Goal: Find specific page/section

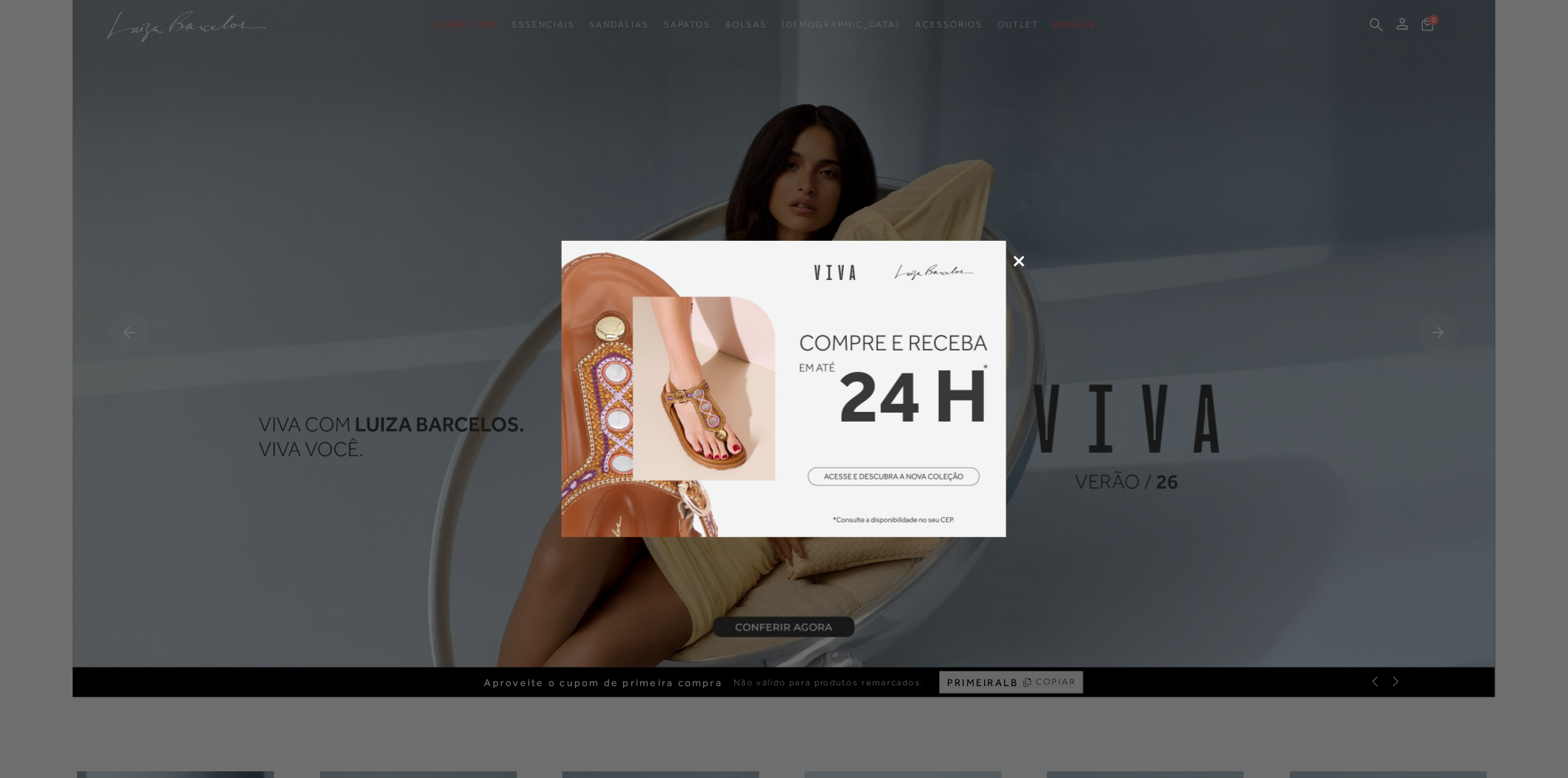
click at [1020, 256] on icon at bounding box center [1019, 261] width 11 height 11
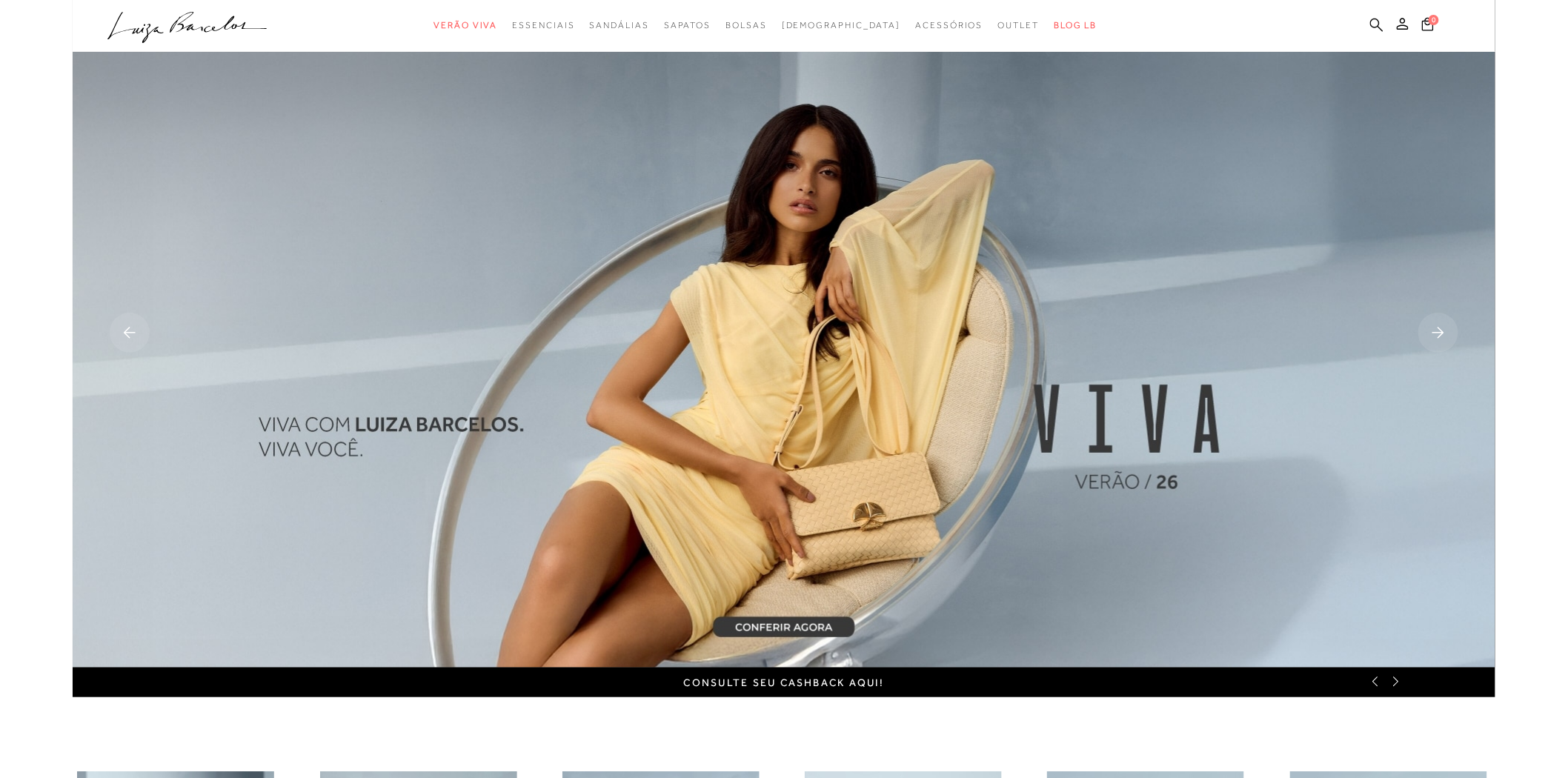
click at [1372, 17] on icon at bounding box center [1378, 24] width 14 height 14
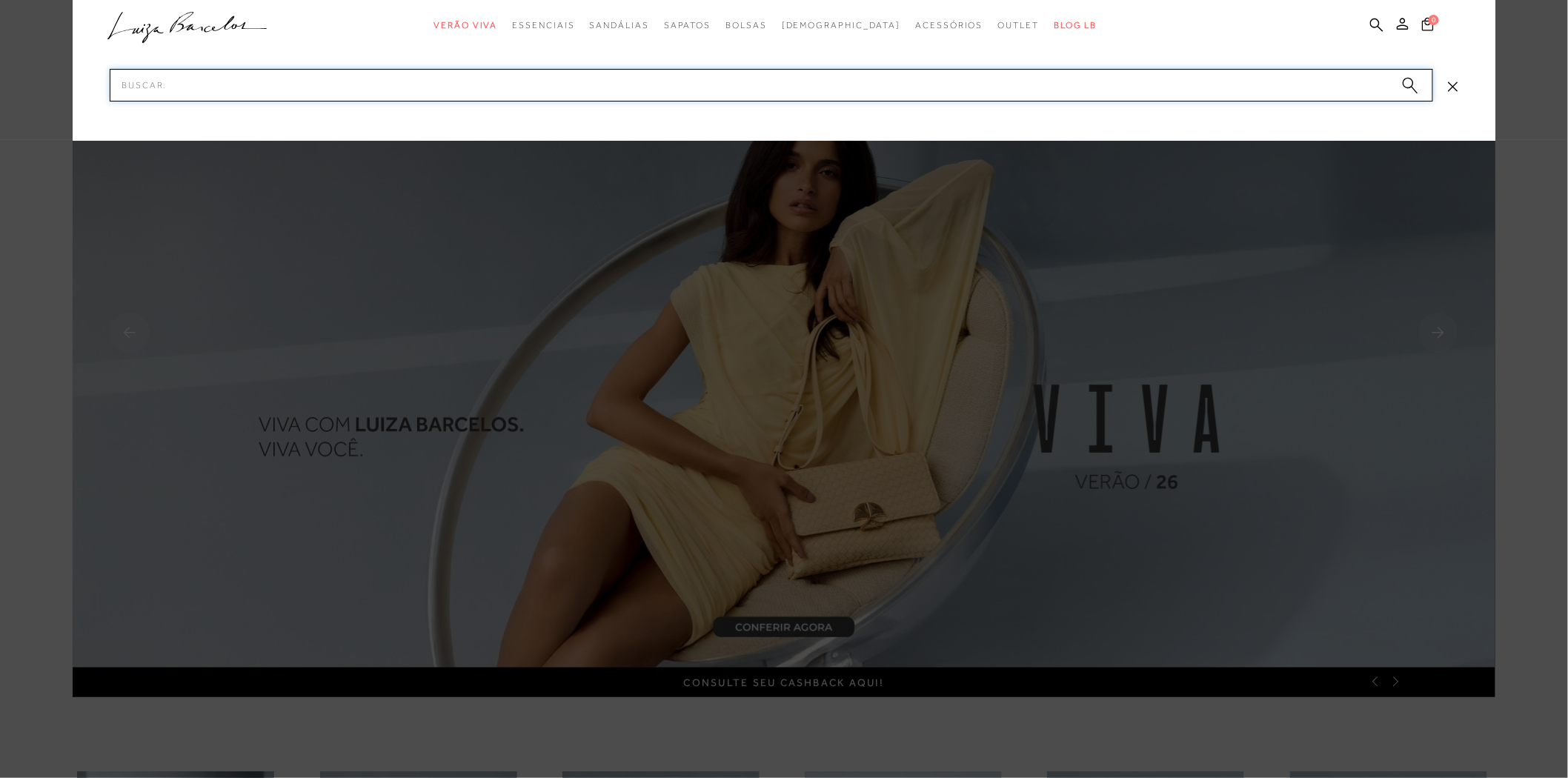
click at [1103, 87] on input "Pesquisar" at bounding box center [772, 85] width 1324 height 33
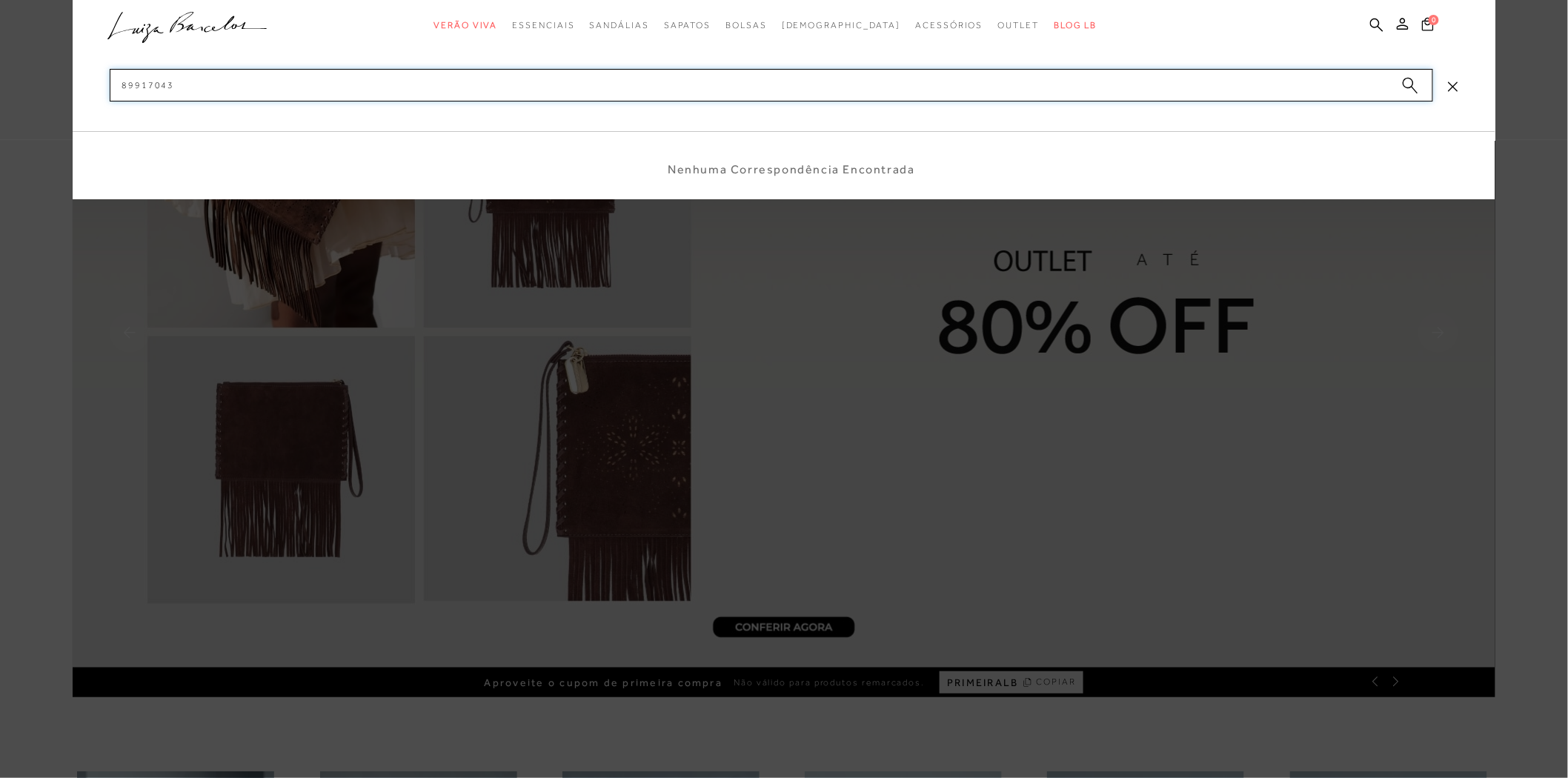
click at [132, 83] on input "89917043" at bounding box center [772, 85] width 1324 height 33
click at [206, 83] on input "899917043" at bounding box center [772, 85] width 1324 height 33
type input "899917043"
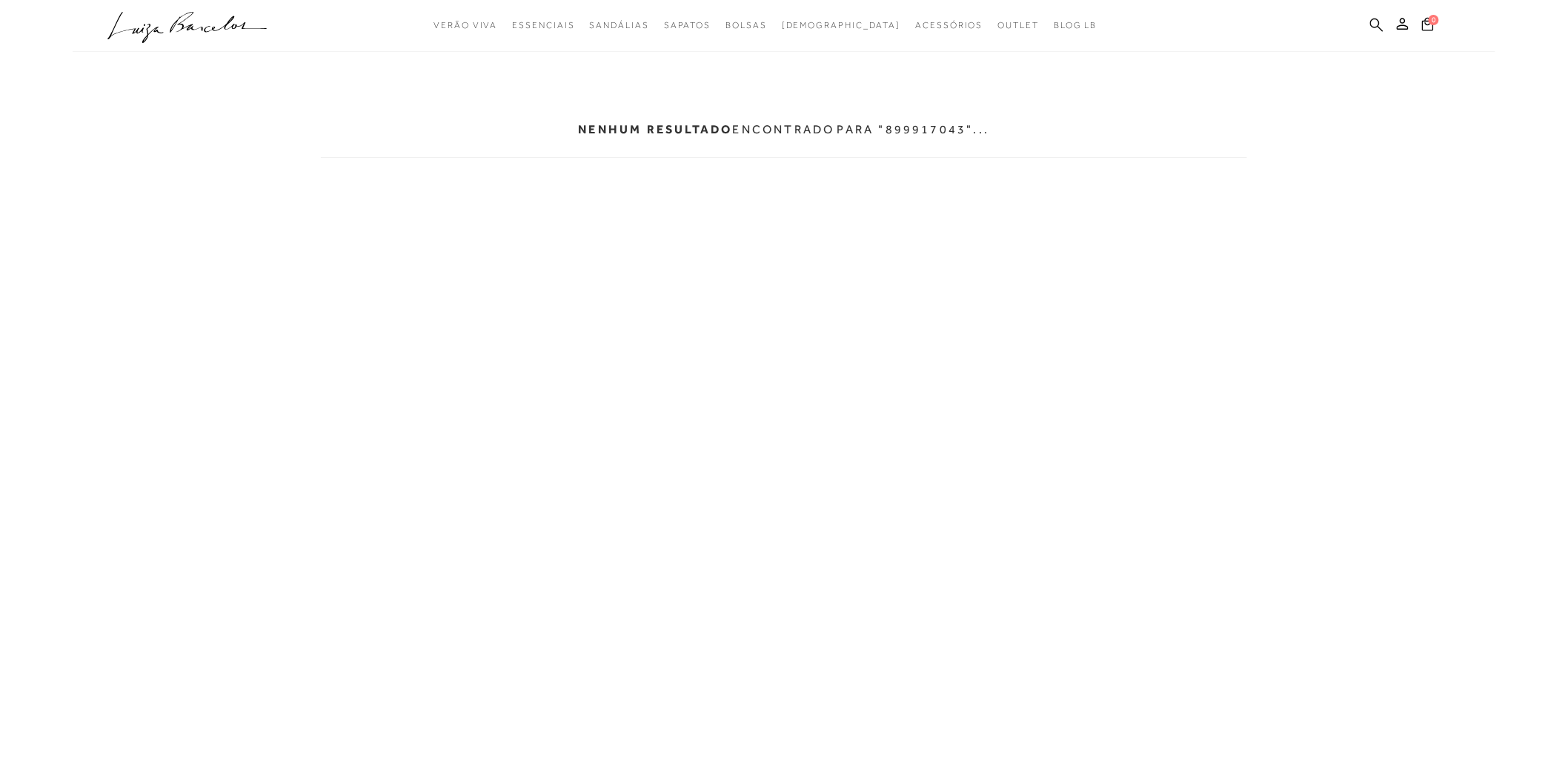
click at [1376, 20] on icon at bounding box center [1378, 24] width 14 height 14
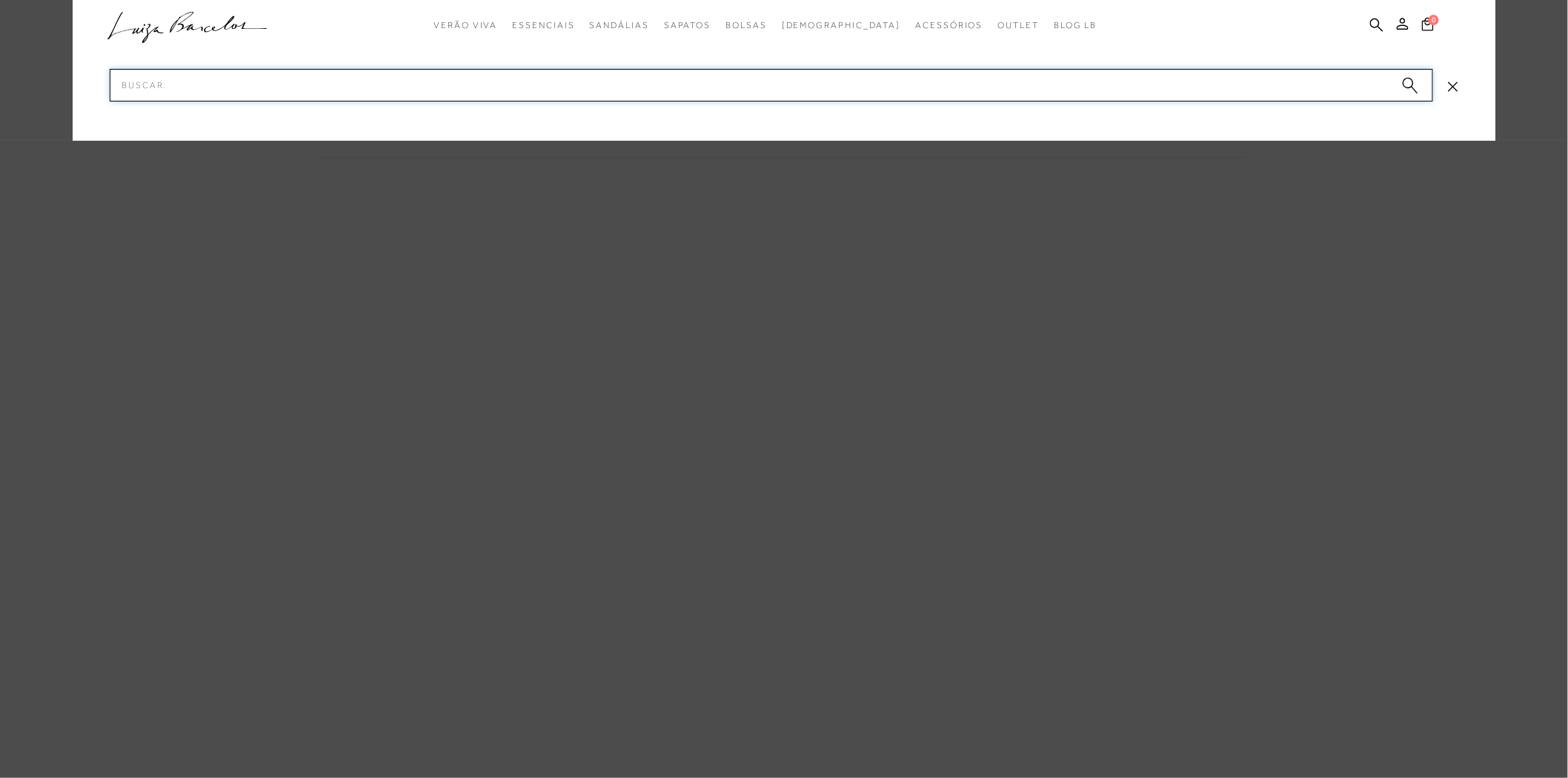
click at [819, 83] on input "Pesquisar" at bounding box center [772, 85] width 1324 height 33
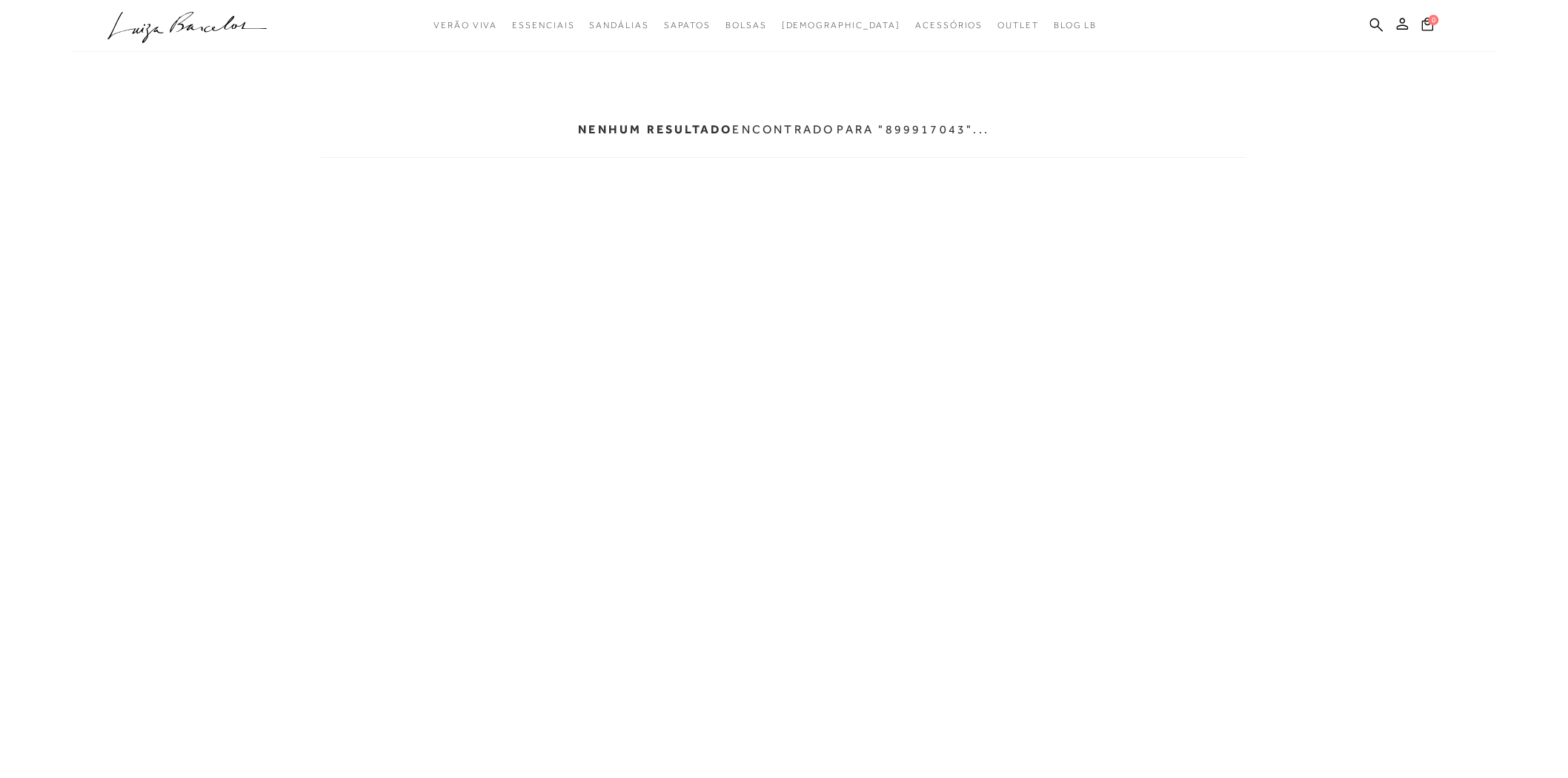
click at [339, 483] on div "Nenhum resultado encontrado para "899917043"..." at bounding box center [784, 285] width 949 height 569
